Goal: Task Accomplishment & Management: Manage account settings

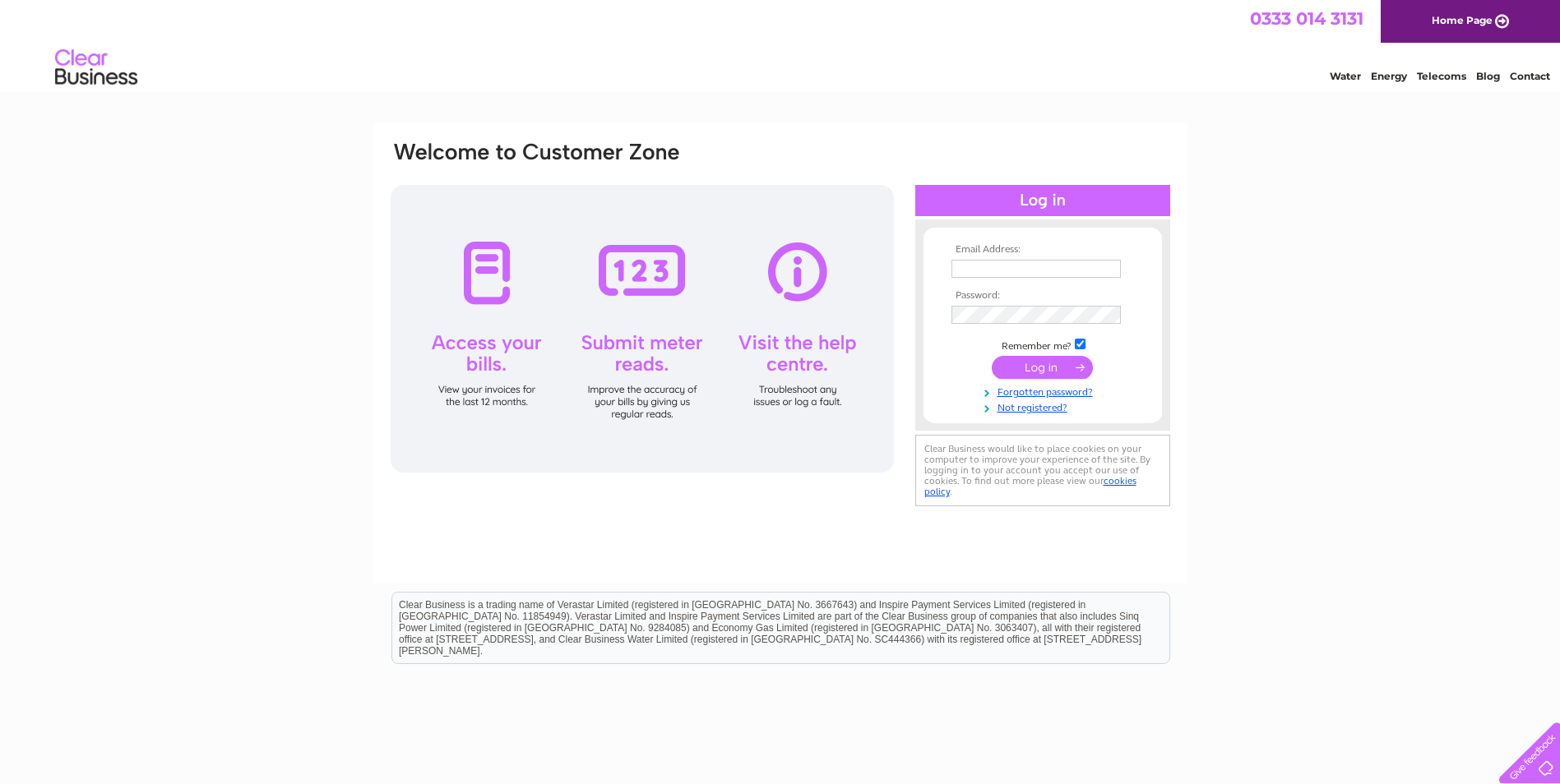
type input "[EMAIL_ADDRESS][PERSON_NAME][DOMAIN_NAME]"
click at [1063, 366] on input "submit" at bounding box center [1042, 367] width 101 height 23
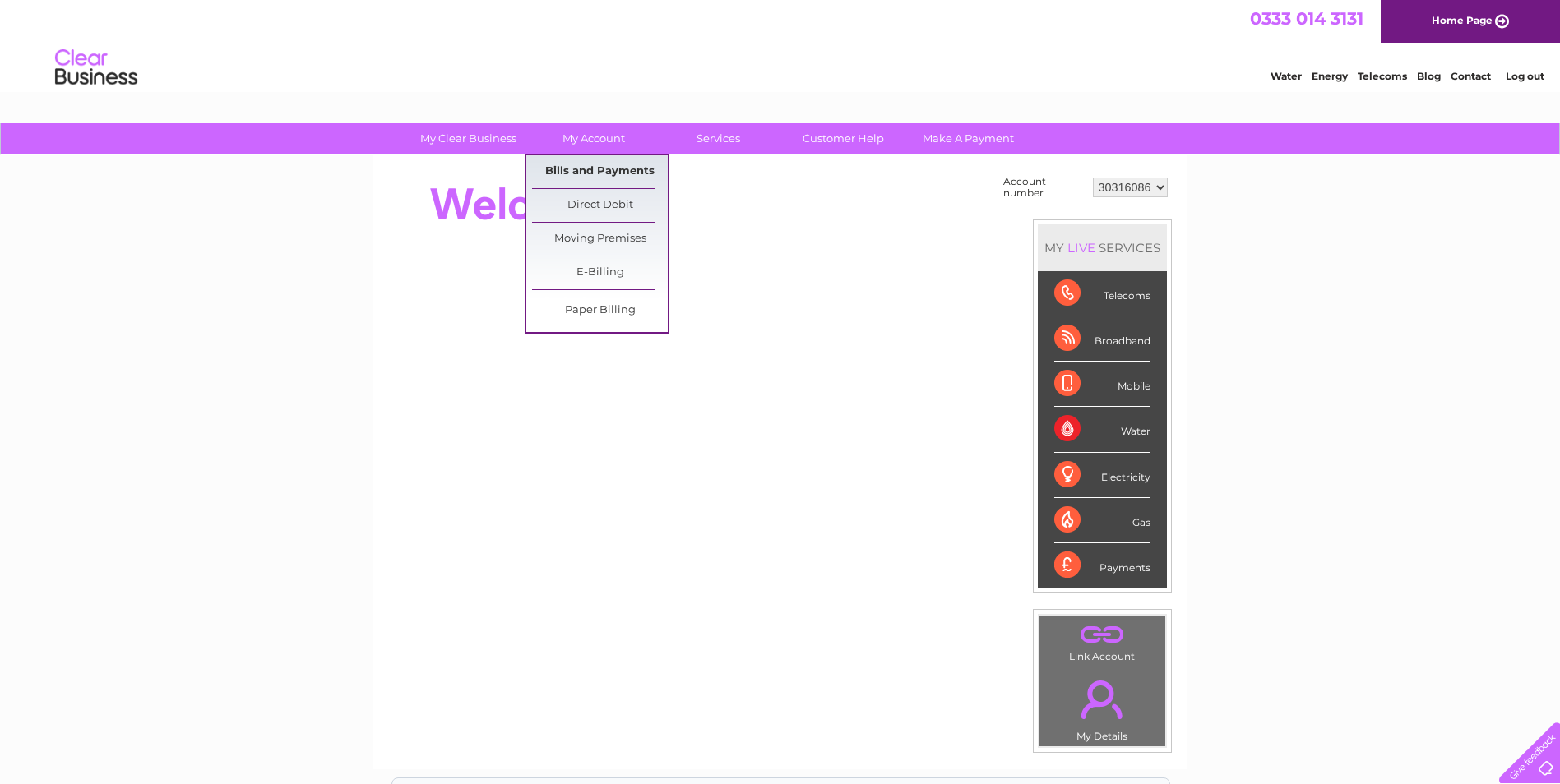
click at [615, 171] on link "Bills and Payments" at bounding box center [600, 171] width 136 height 33
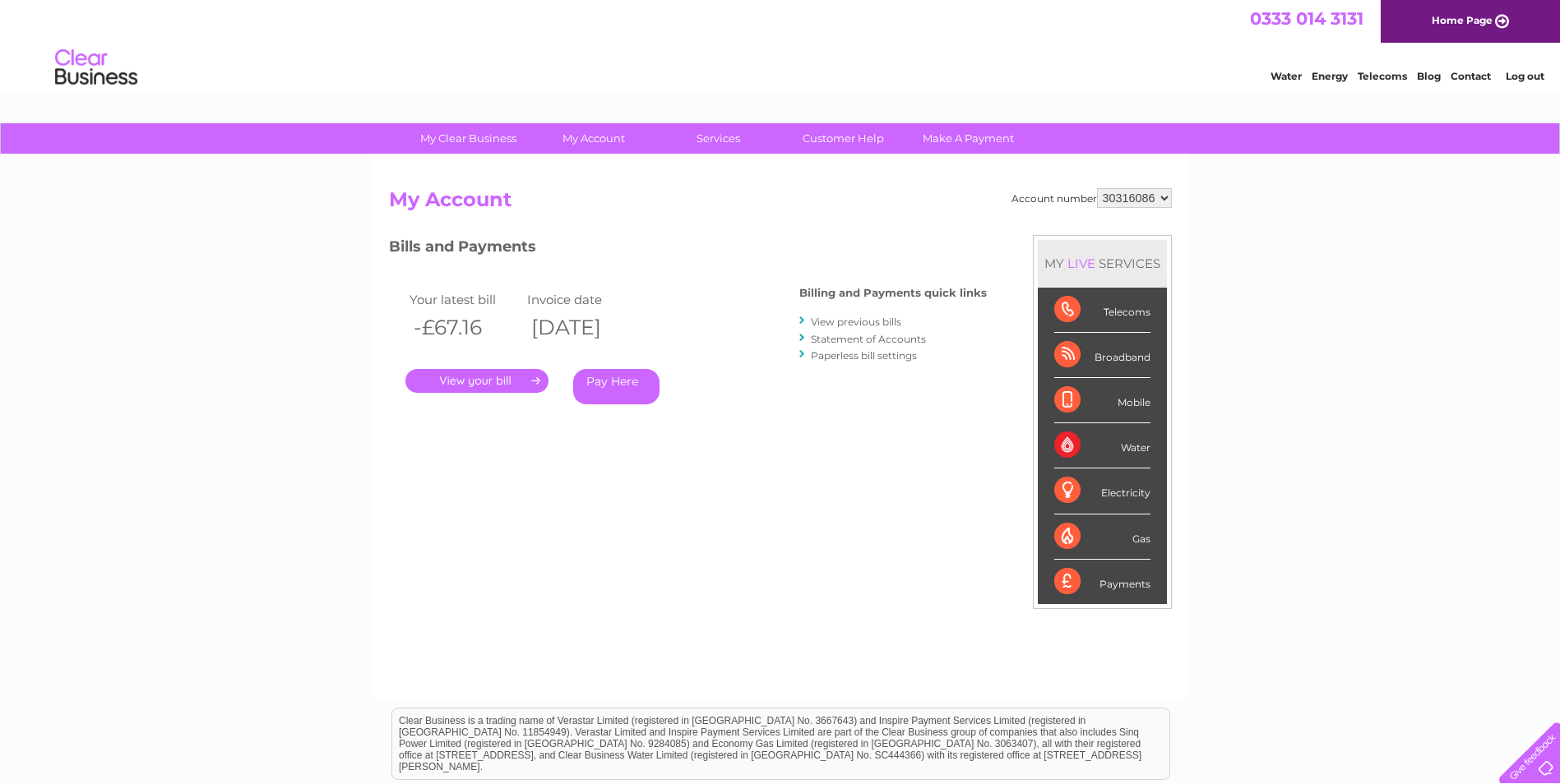
click at [487, 381] on link "." at bounding box center [476, 381] width 143 height 24
click at [506, 380] on link "." at bounding box center [476, 381] width 143 height 24
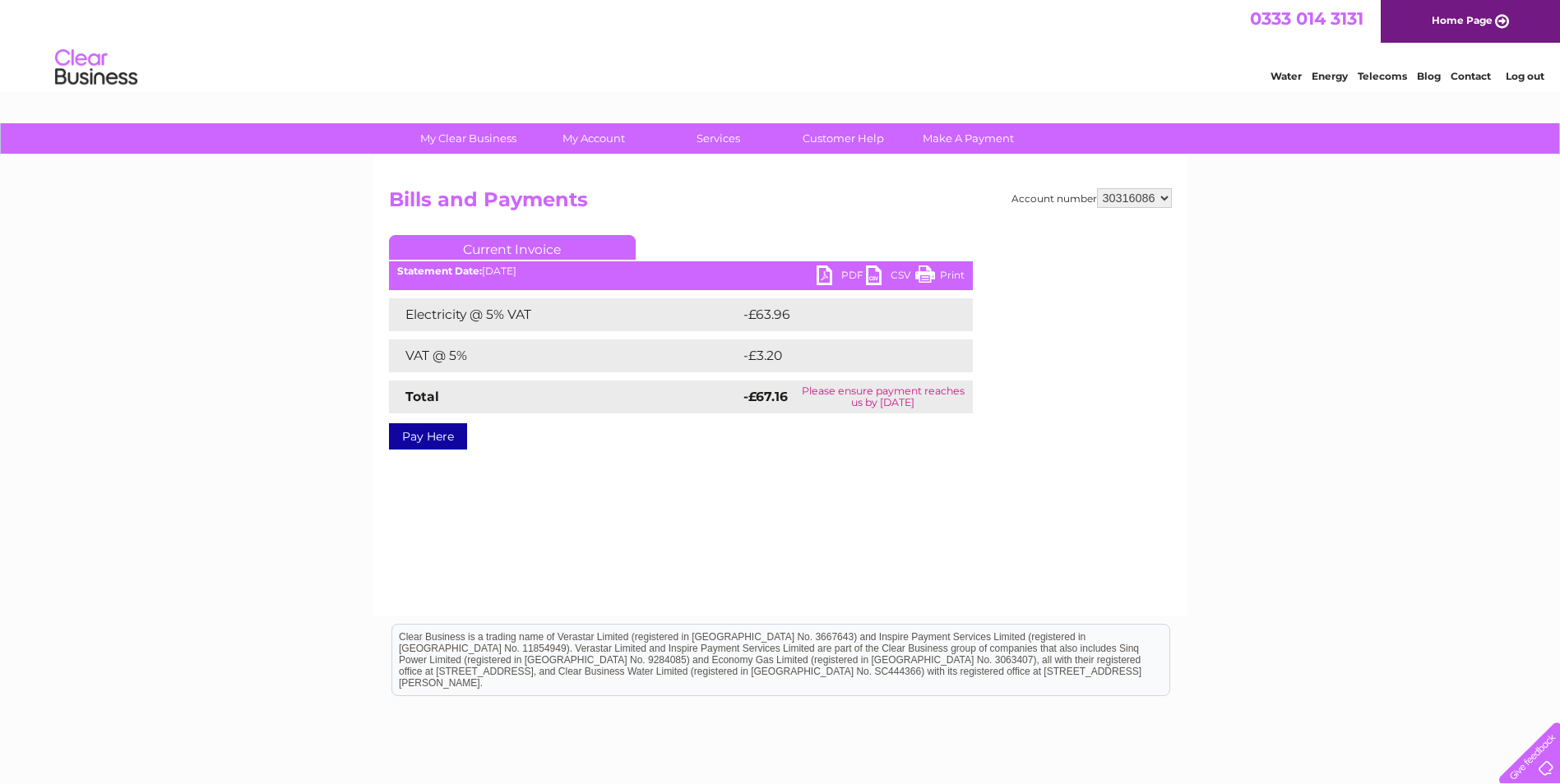
click at [838, 276] on link "PDF" at bounding box center [841, 277] width 49 height 24
